Goal: Find specific page/section: Find specific page/section

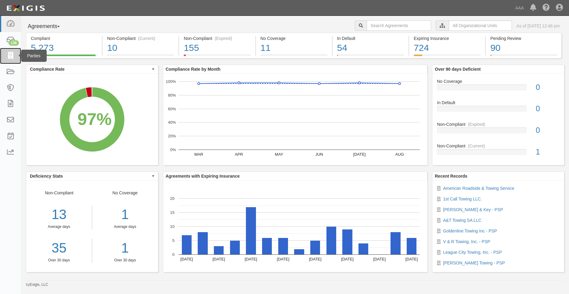
click at [8, 55] on icon at bounding box center [10, 55] width 9 height 7
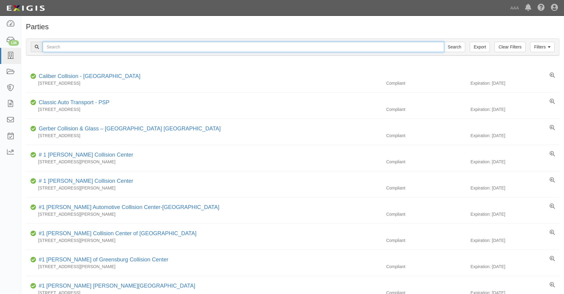
click at [59, 46] on input "text" at bounding box center [244, 47] width 402 height 10
type input "31206"
click at [444, 42] on input "Search" at bounding box center [454, 47] width 21 height 10
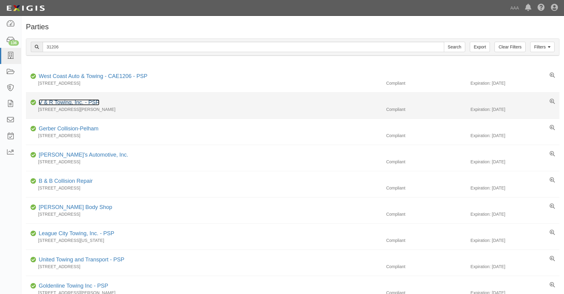
click at [61, 100] on link "V & R Towing, Inc. - PSP" at bounding box center [69, 102] width 61 height 6
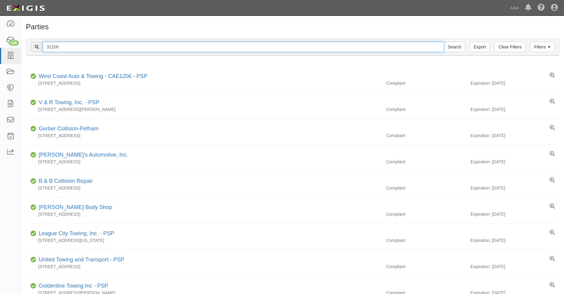
click at [59, 47] on input "31206" at bounding box center [244, 47] width 402 height 10
click at [55, 45] on input "31206" at bounding box center [244, 47] width 402 height 10
type input "31246"
click at [444, 42] on input "Search" at bounding box center [454, 47] width 21 height 10
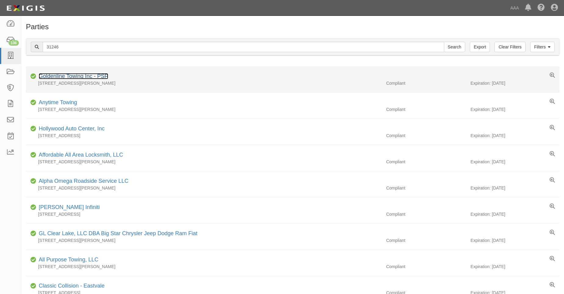
click at [60, 78] on link "Goldenline Towing Inc - PSP" at bounding box center [74, 76] width 70 height 6
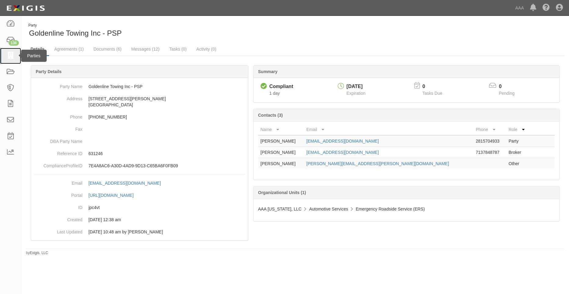
click at [8, 53] on icon at bounding box center [10, 55] width 9 height 7
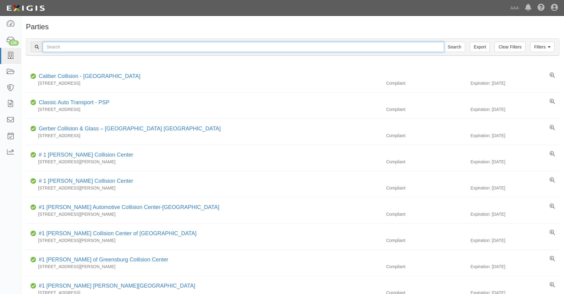
click at [71, 46] on input "text" at bounding box center [244, 47] width 402 height 10
type input "31811"
click at [444, 42] on input "Search" at bounding box center [454, 47] width 21 height 10
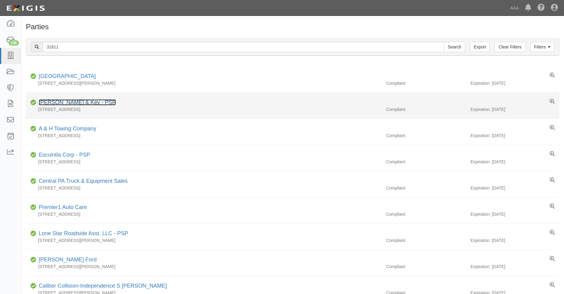
click at [73, 102] on link "[PERSON_NAME] & Key - PSP" at bounding box center [77, 102] width 77 height 6
